Goal: Task Accomplishment & Management: Use online tool/utility

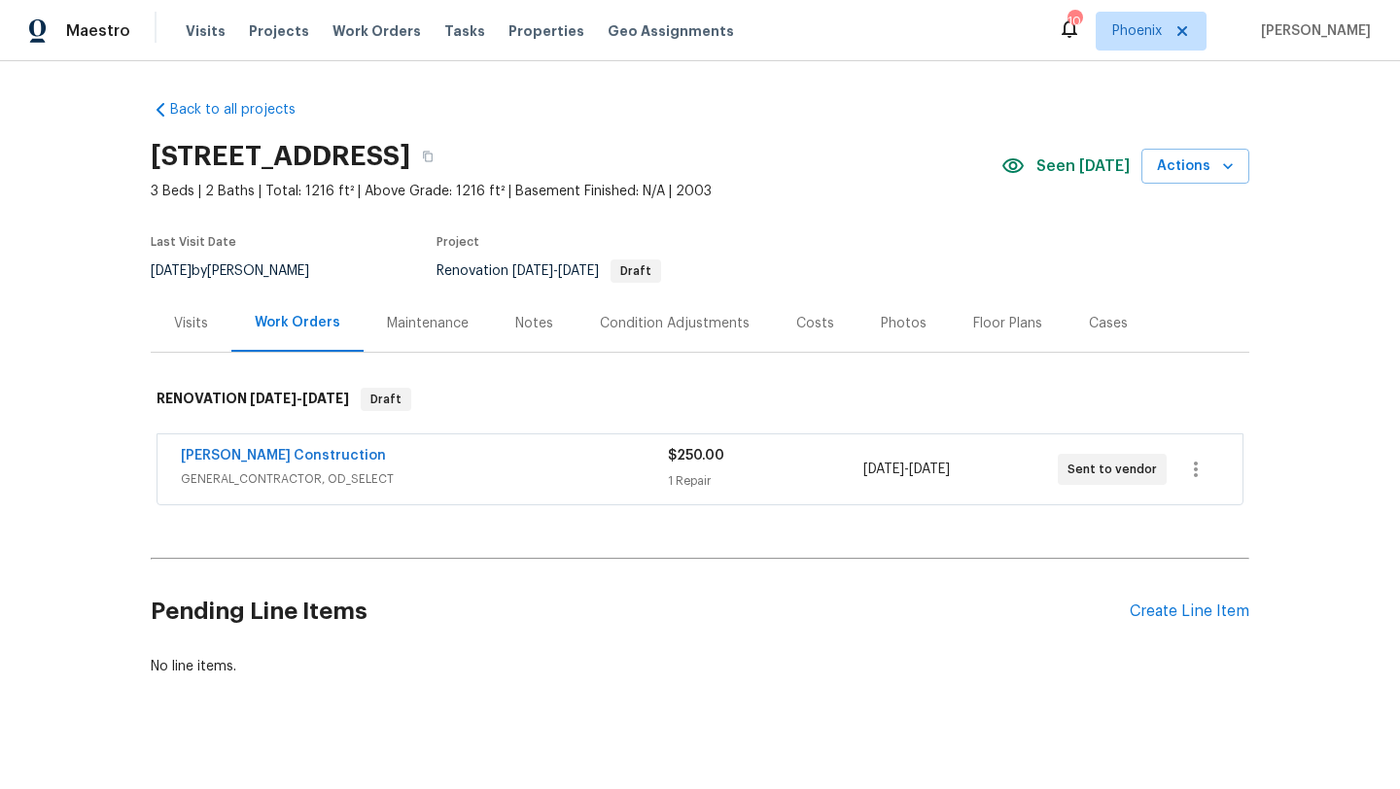
click at [196, 41] on div "Visits Projects Work Orders Tasks Properties Geo Assignments" at bounding box center [472, 31] width 572 height 39
click at [200, 25] on span "Visits" at bounding box center [206, 30] width 40 height 19
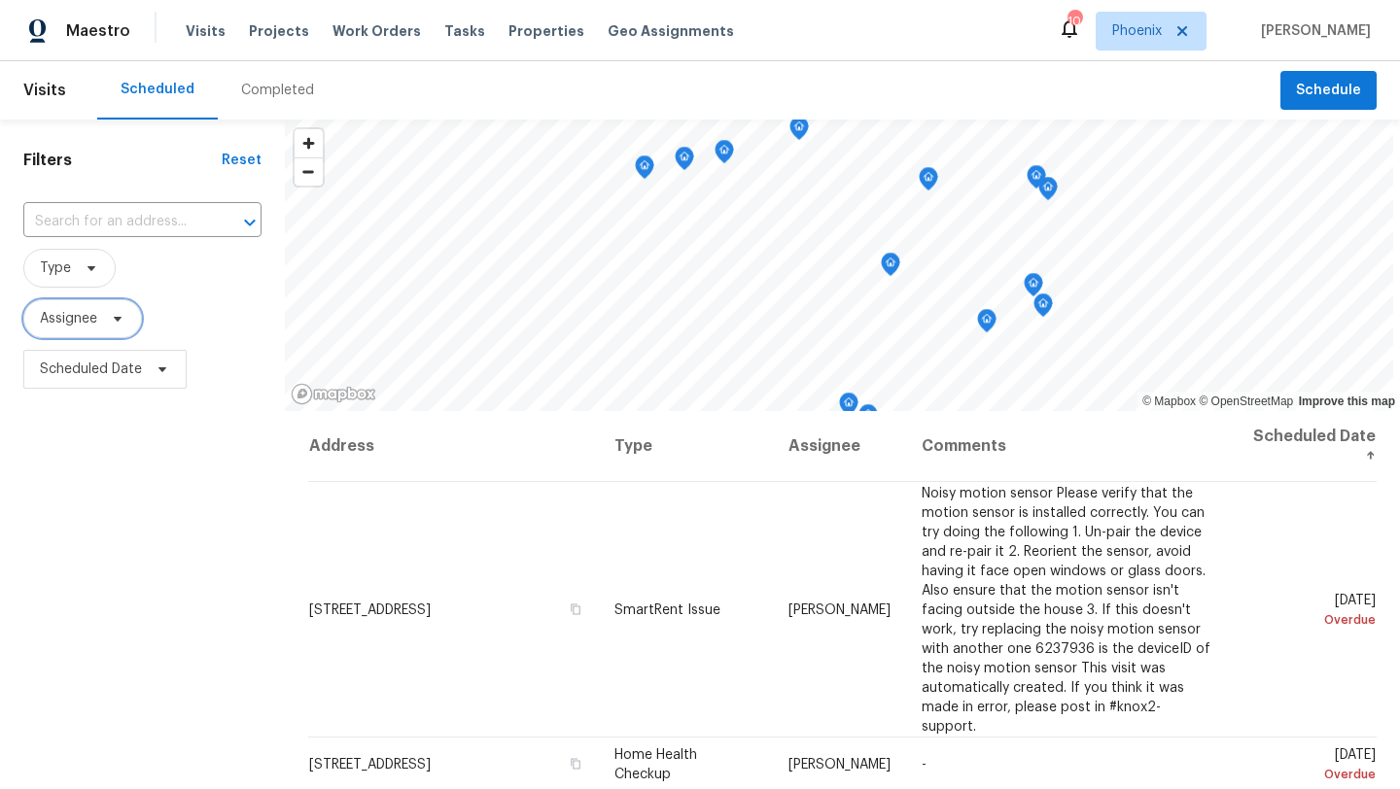
click at [98, 323] on span "Assignee" at bounding box center [82, 318] width 119 height 39
type input "[PERSON_NAME]"
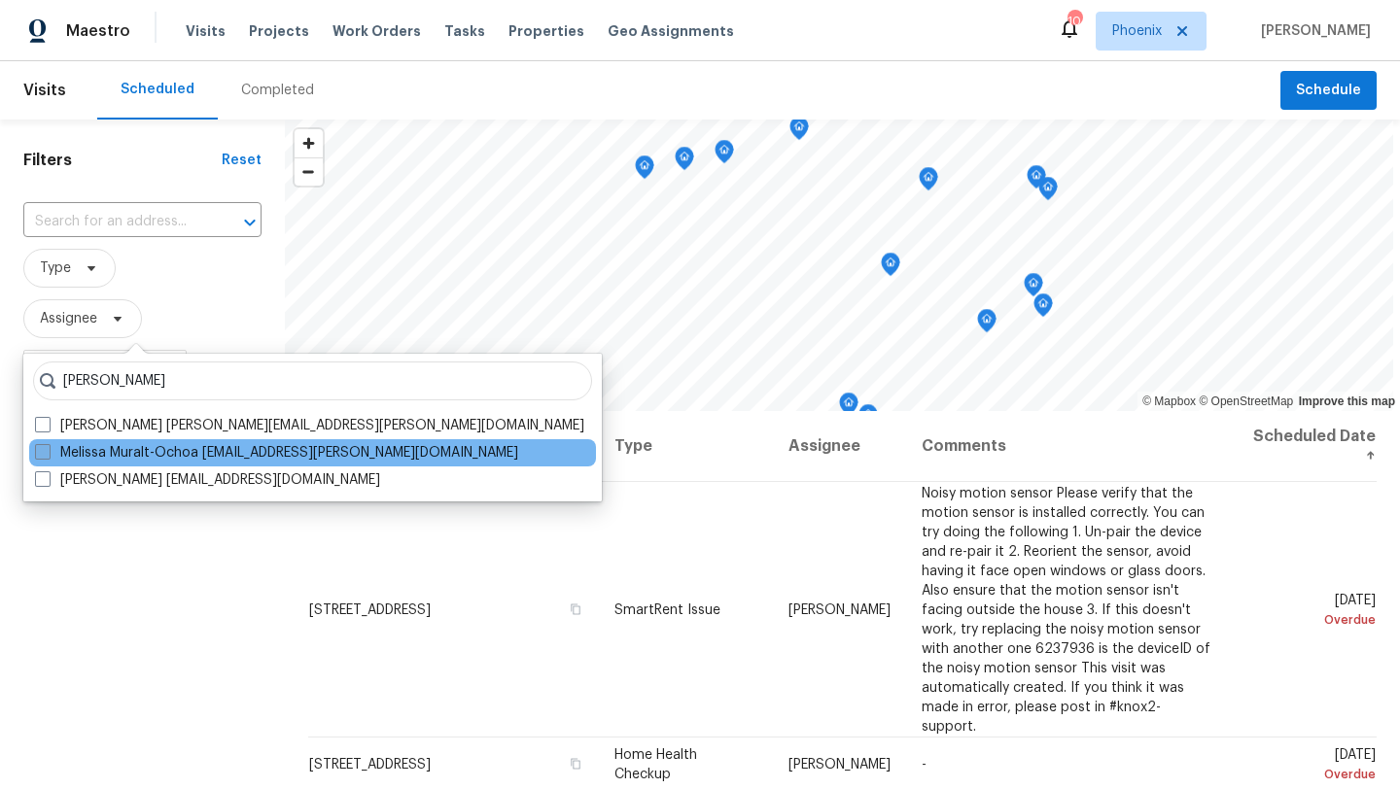
click at [40, 452] on span at bounding box center [43, 452] width 16 height 16
click at [40, 452] on input "Melissa Muralt-Ochoa [EMAIL_ADDRESS][PERSON_NAME][DOMAIN_NAME]" at bounding box center [41, 449] width 13 height 13
checkbox input "true"
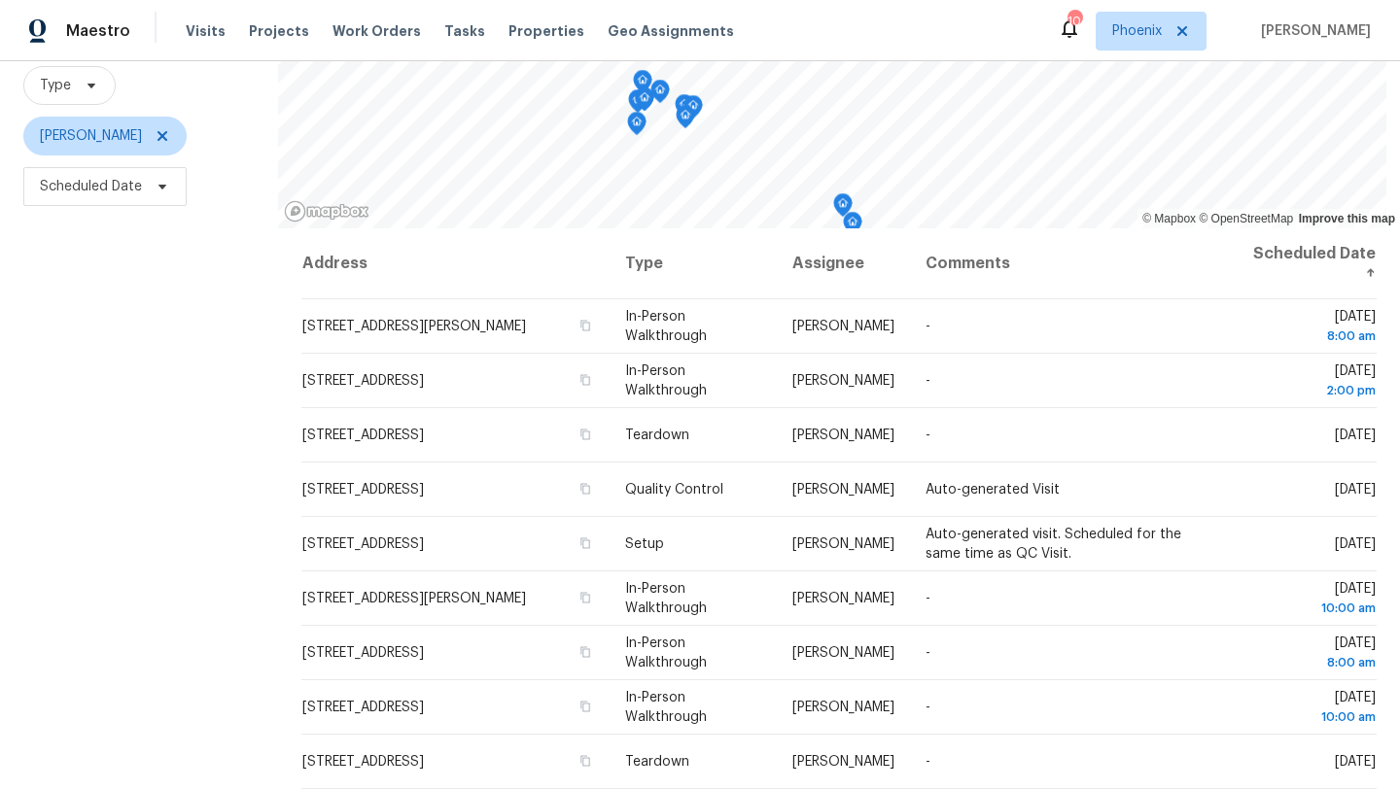
scroll to position [147, 0]
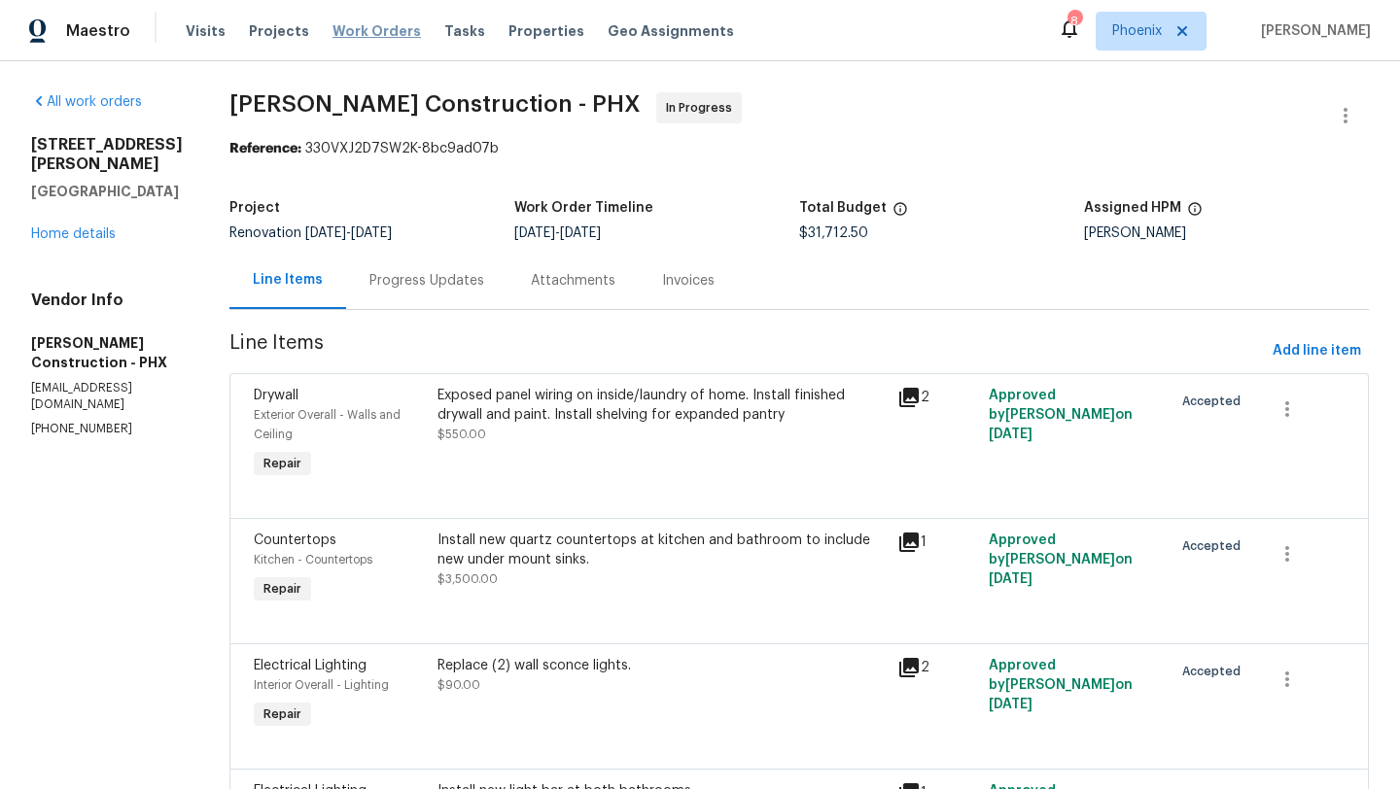
click at [353, 22] on span "Work Orders" at bounding box center [376, 30] width 88 height 19
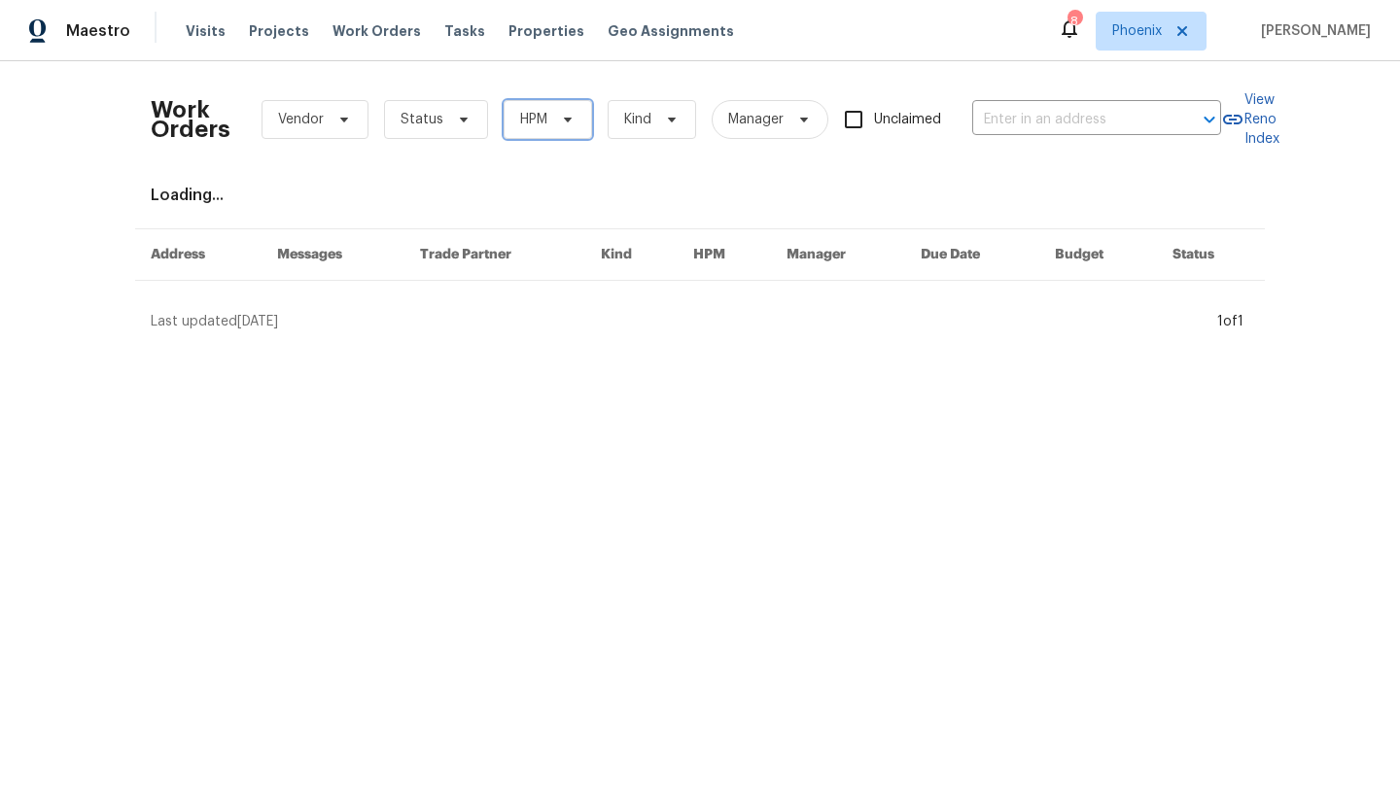
click at [531, 127] on span "HPM" at bounding box center [533, 119] width 27 height 19
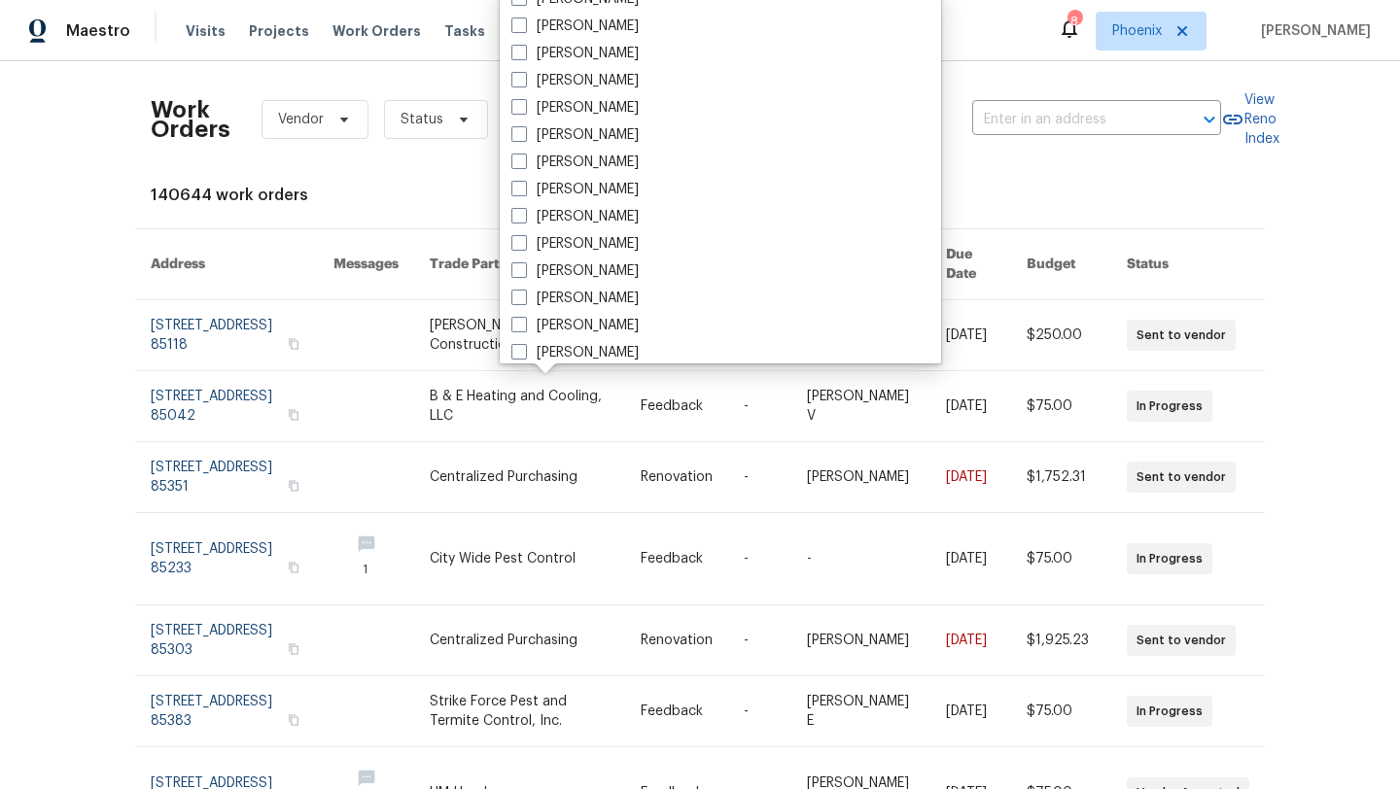
scroll to position [907, 0]
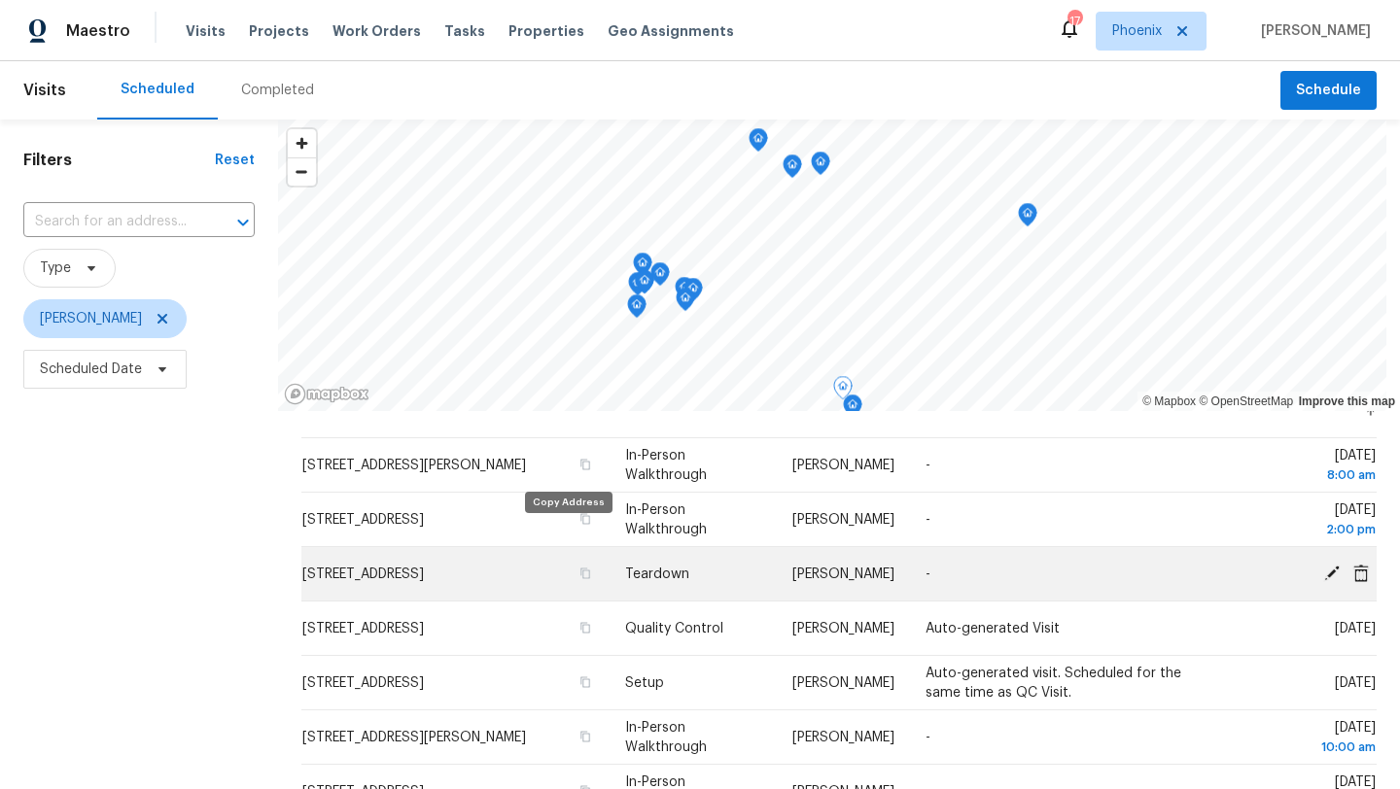
scroll to position [37, 0]
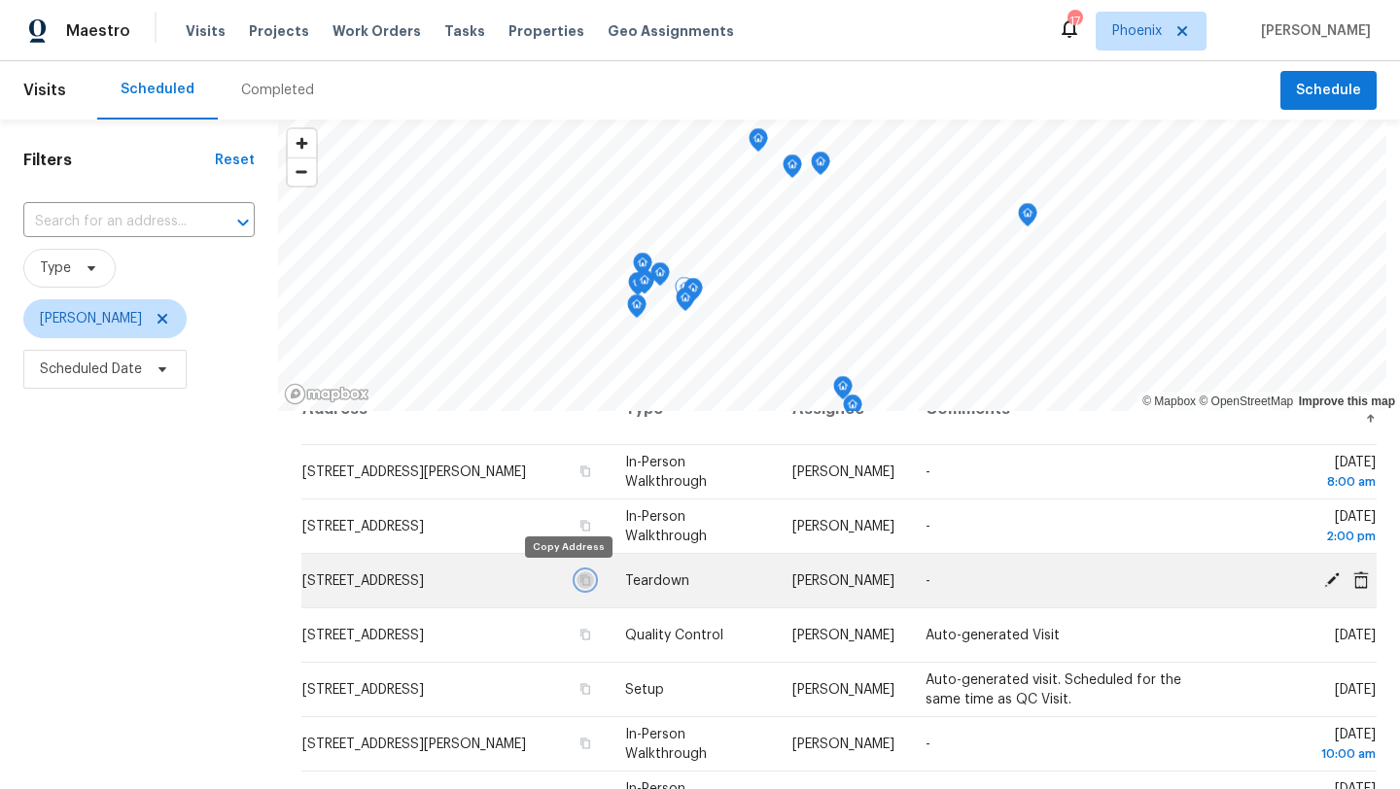
click at [579, 581] on icon "button" at bounding box center [585, 580] width 12 height 12
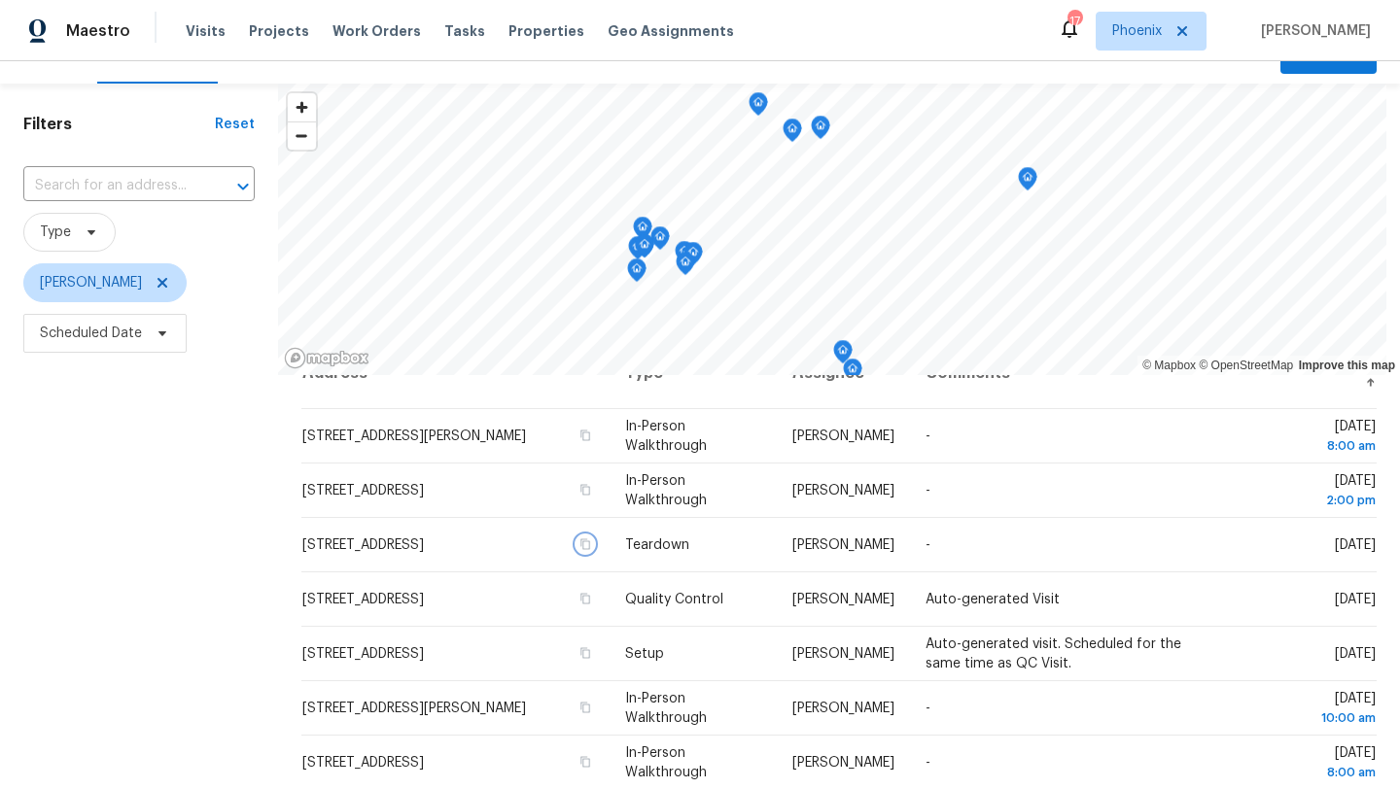
scroll to position [42, 0]
